Goal: Task Accomplishment & Management: Complete application form

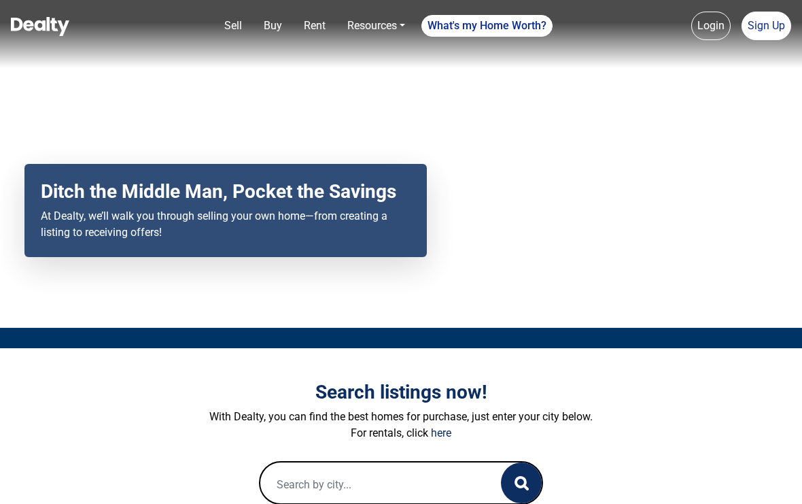
click at [474, 496] on input "text" at bounding box center [373, 484] width 226 height 44
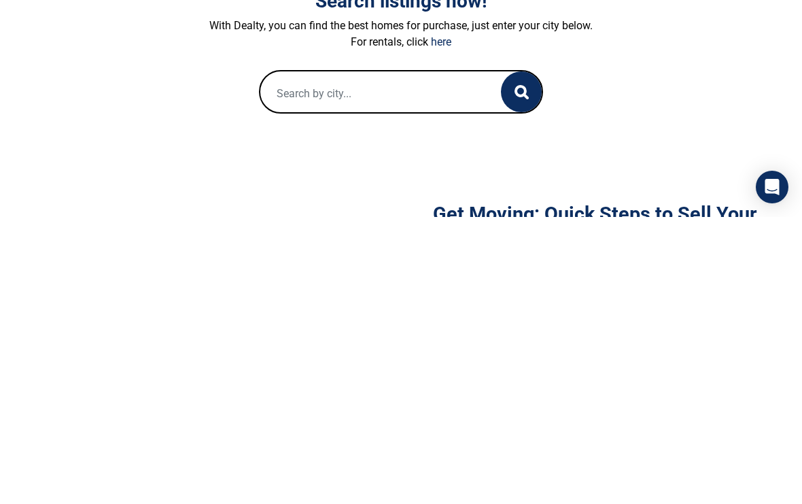
click at [507, 358] on button "button" at bounding box center [521, 378] width 41 height 41
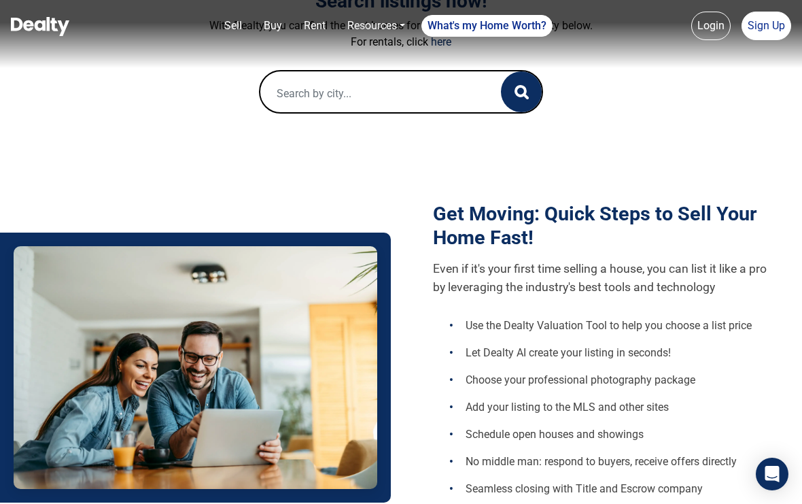
click at [762, 20] on link "Sign Up" at bounding box center [767, 26] width 50 height 29
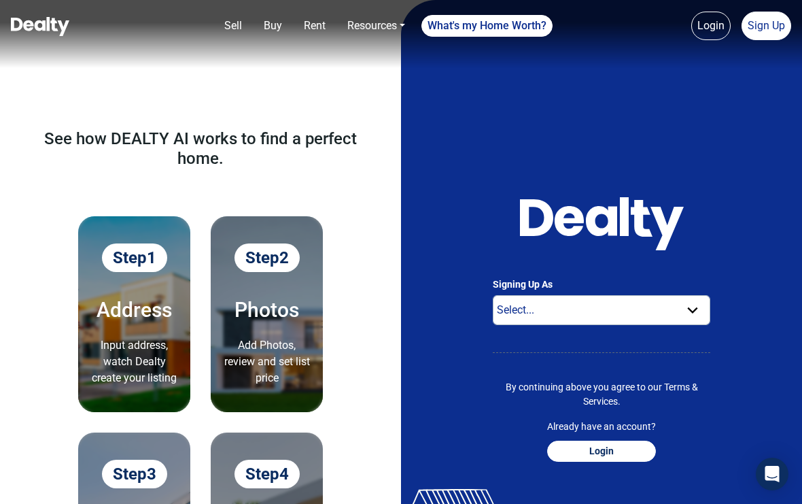
click at [772, 27] on link "Sign Up" at bounding box center [767, 26] width 50 height 29
click at [772, 29] on link "Sign Up" at bounding box center [767, 26] width 50 height 29
click at [760, 35] on link "Sign Up" at bounding box center [767, 26] width 50 height 29
click at [766, 33] on link "Sign Up" at bounding box center [767, 26] width 50 height 29
click at [783, 470] on div "Open Intercom Messenger" at bounding box center [772, 474] width 33 height 33
